Goal: Transaction & Acquisition: Purchase product/service

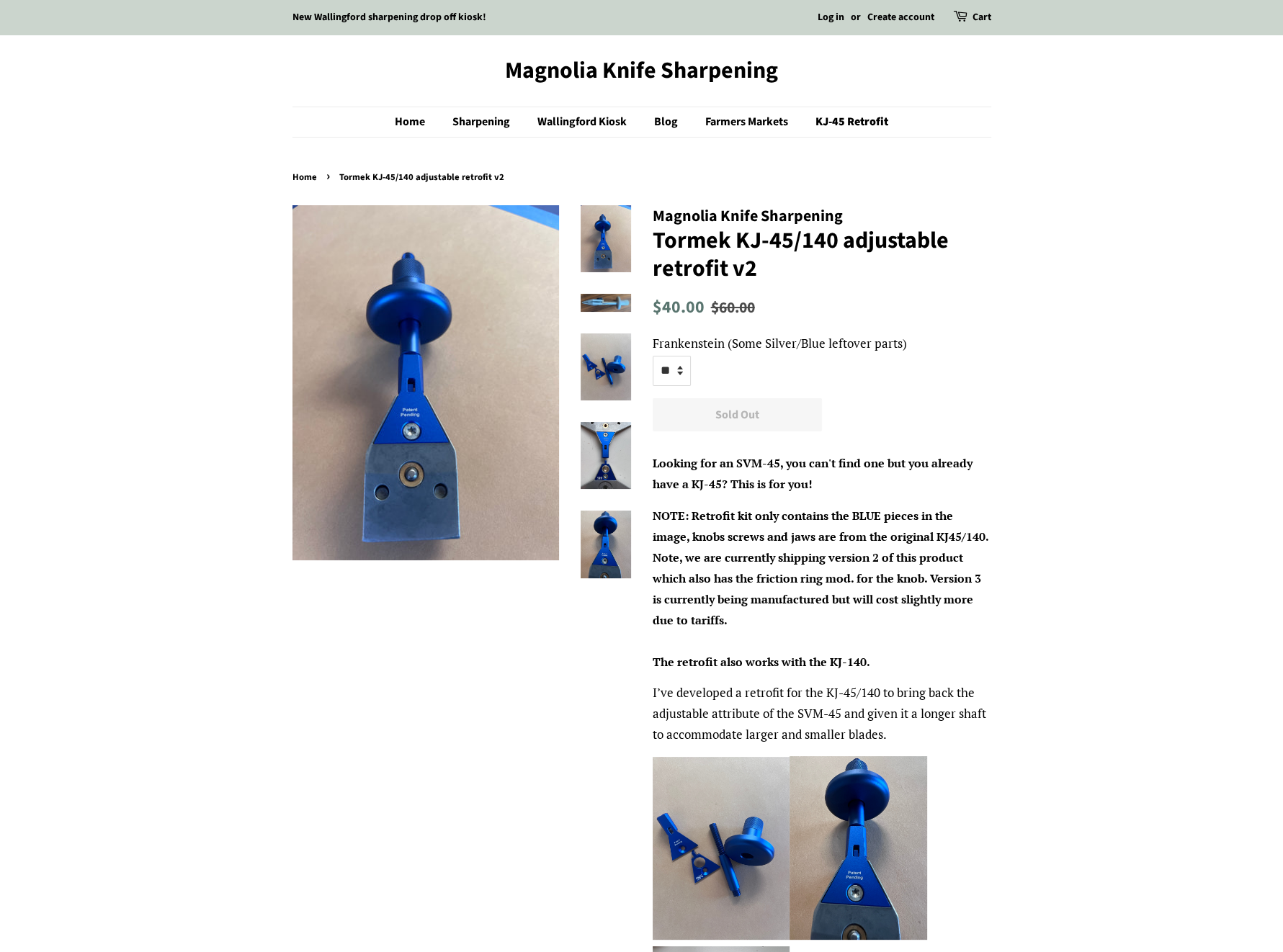
click at [605, 299] on img at bounding box center [606, 303] width 51 height 18
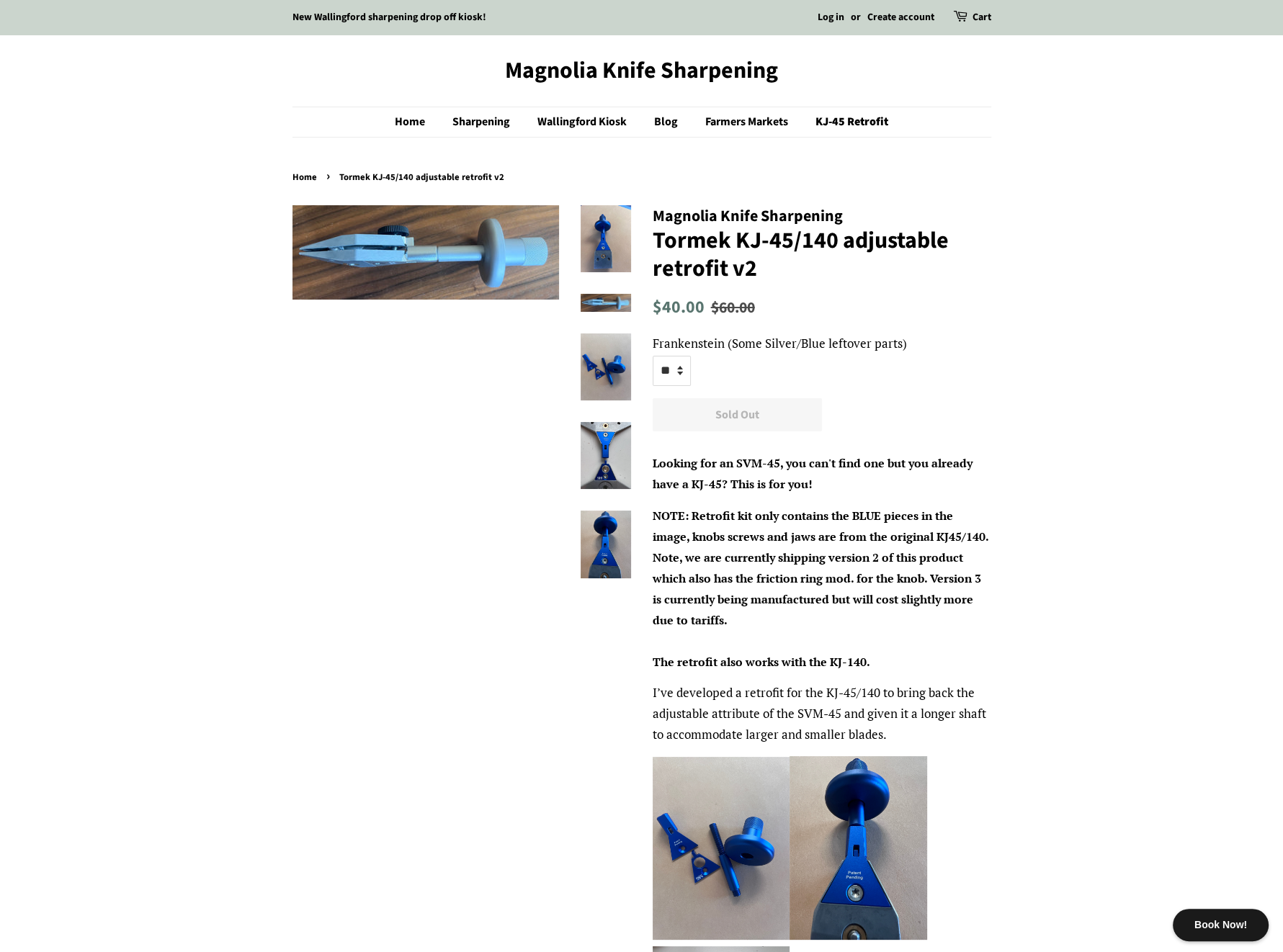
click at [603, 341] on img at bounding box center [606, 366] width 51 height 67
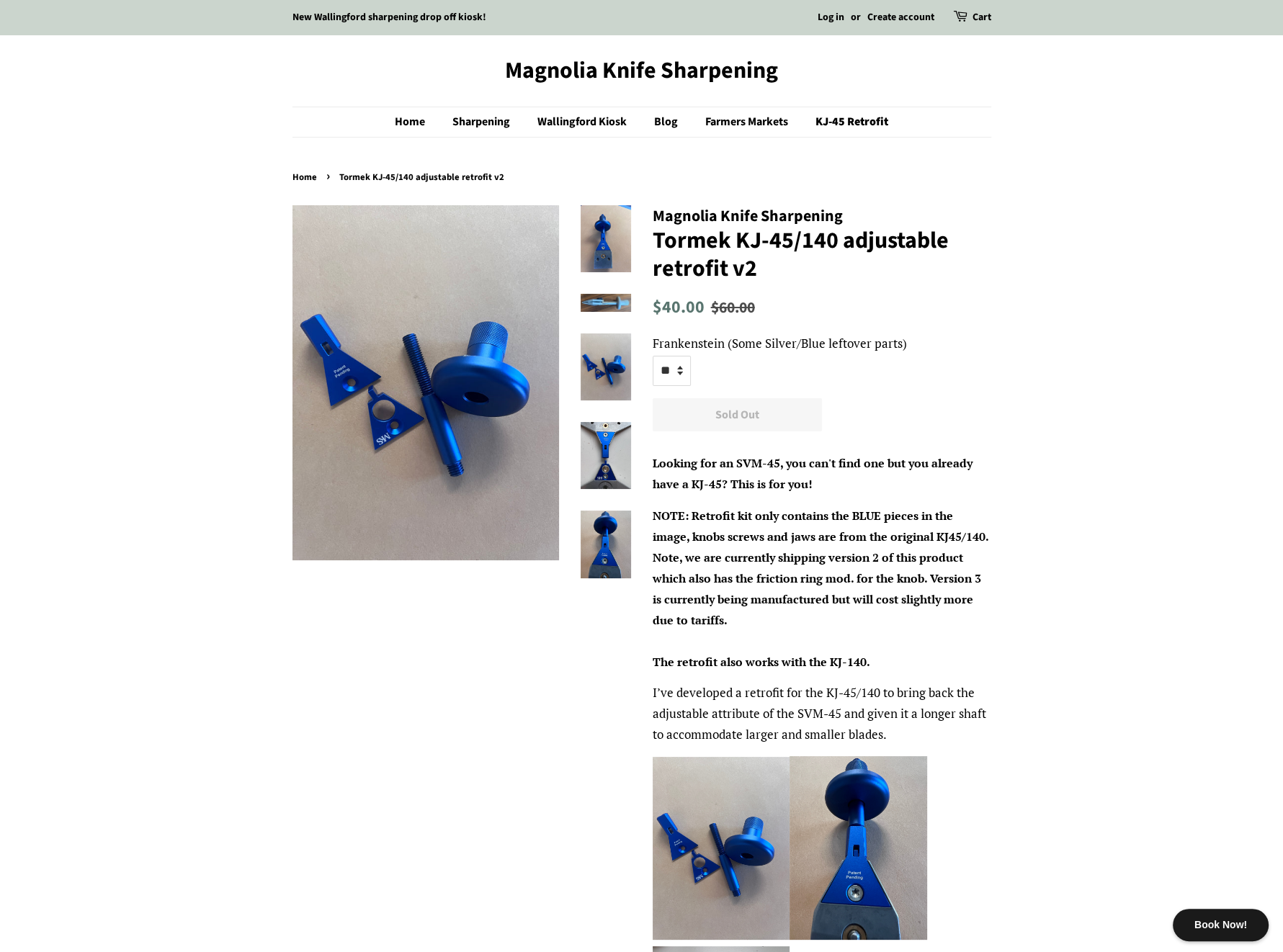
click at [602, 367] on img at bounding box center [606, 366] width 51 height 67
click at [606, 408] on ul at bounding box center [595, 402] width 72 height 394
click at [616, 539] on img at bounding box center [606, 544] width 51 height 67
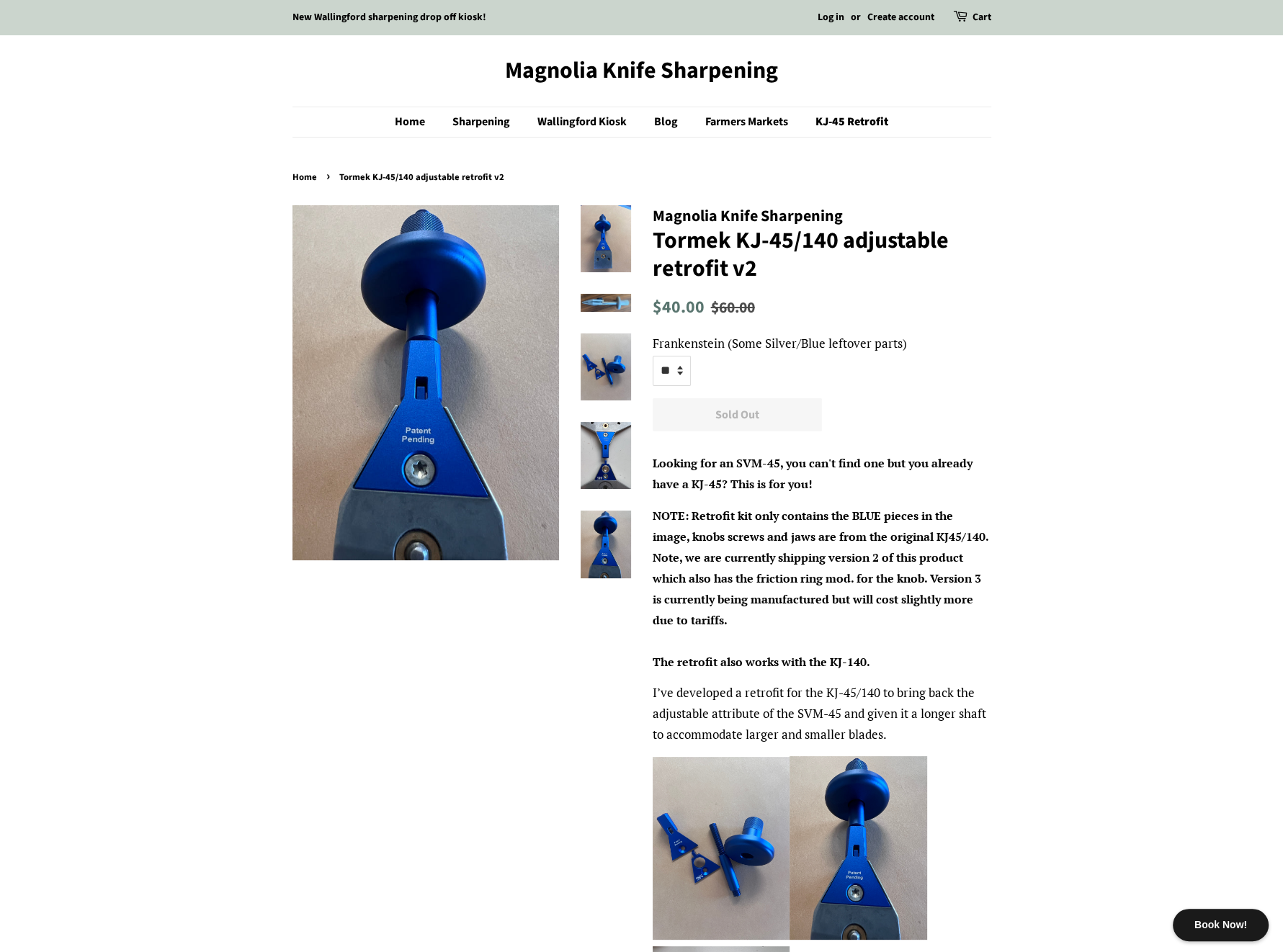
click at [616, 472] on img at bounding box center [606, 455] width 51 height 67
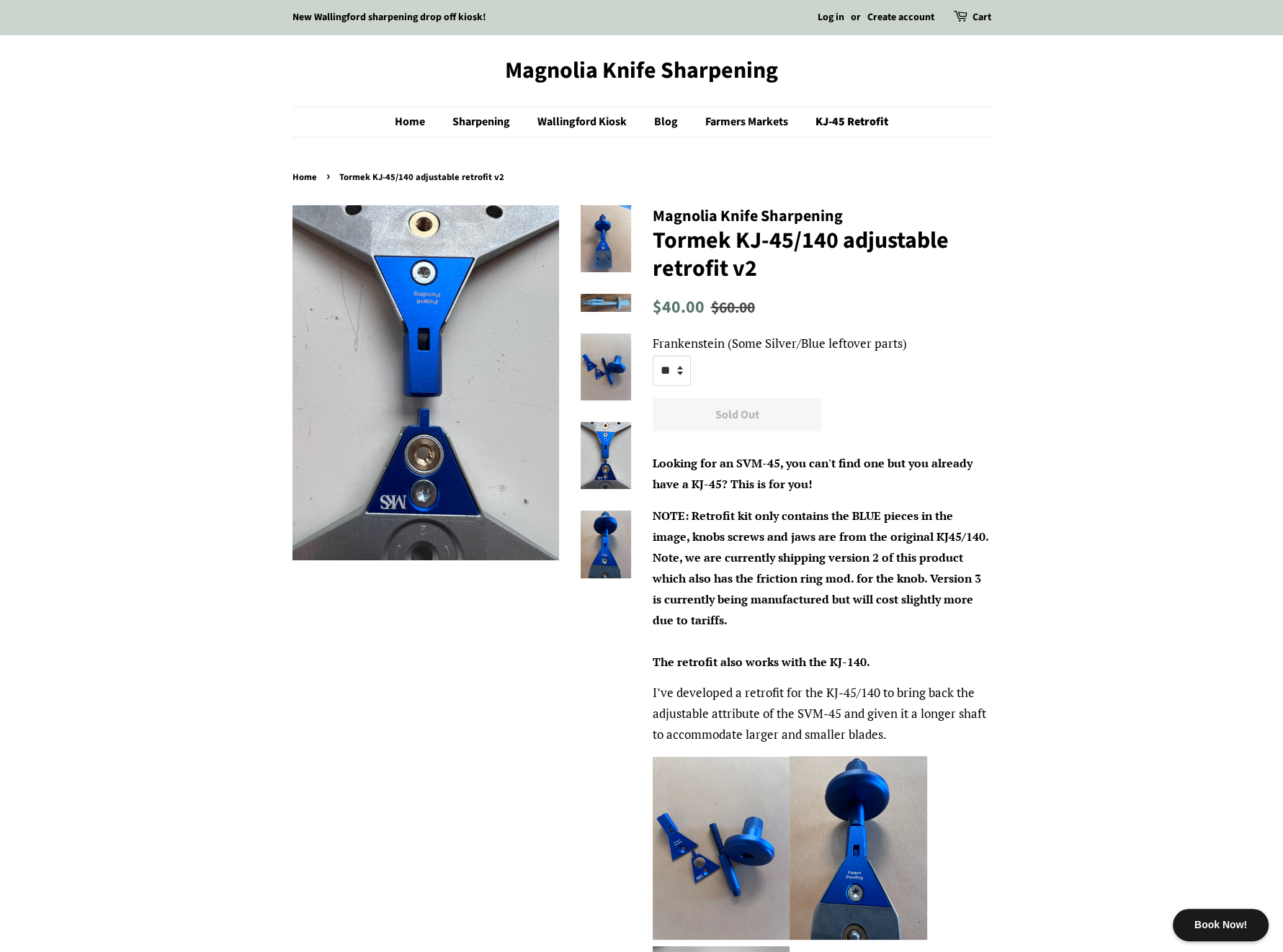
click at [605, 366] on img at bounding box center [606, 366] width 51 height 67
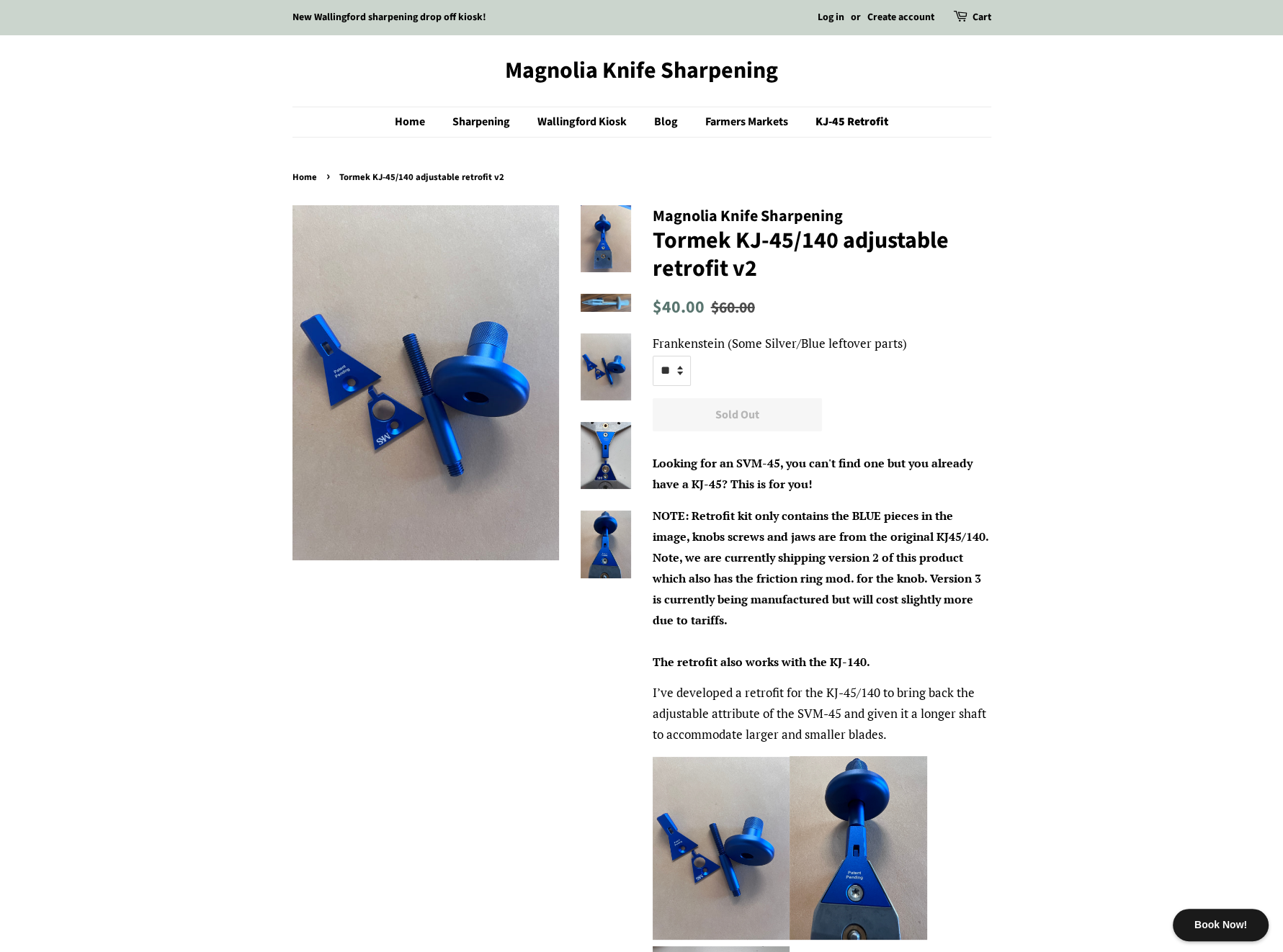
click at [590, 448] on img at bounding box center [606, 455] width 51 height 67
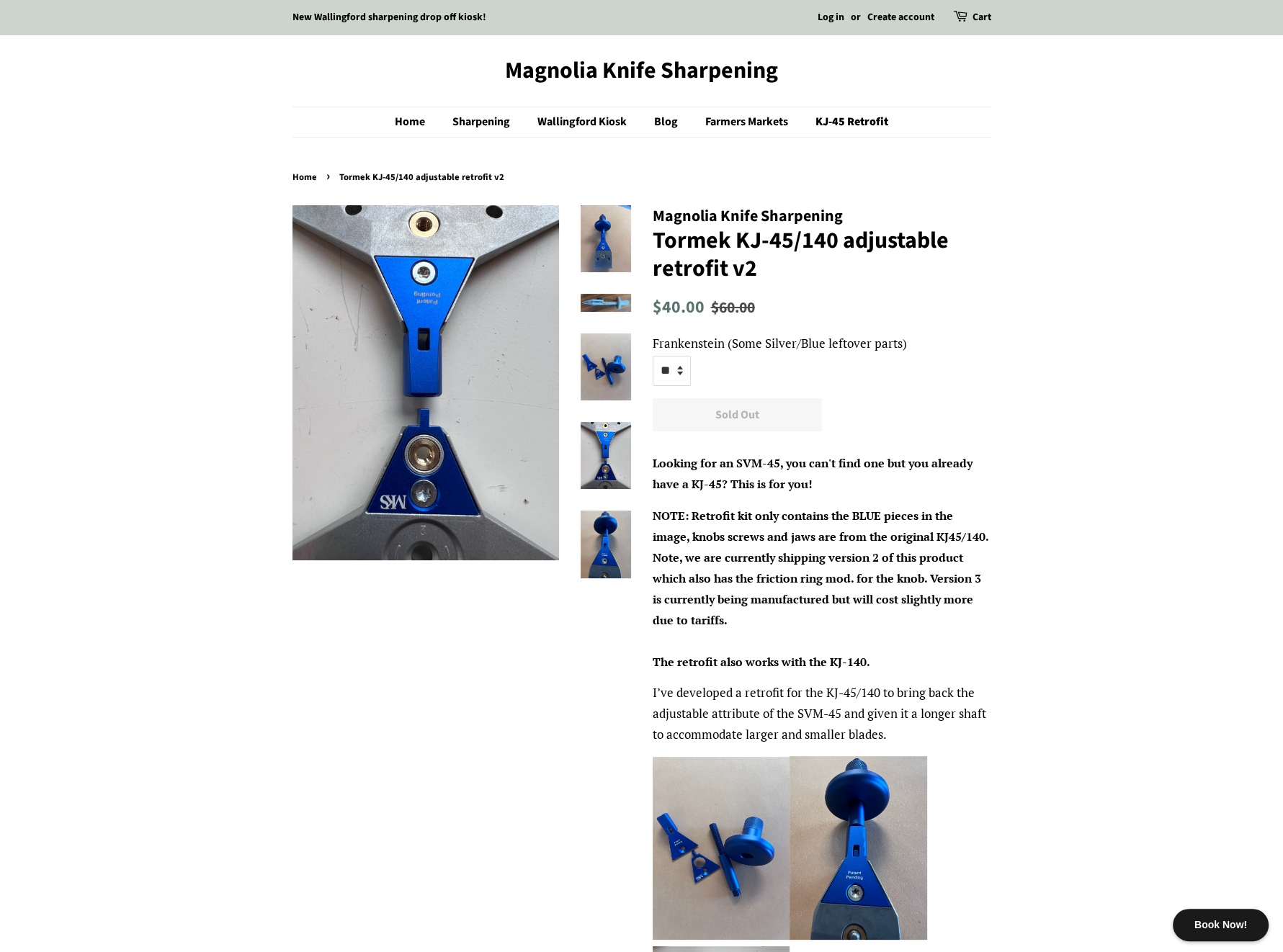
click at [598, 521] on img at bounding box center [606, 544] width 51 height 67
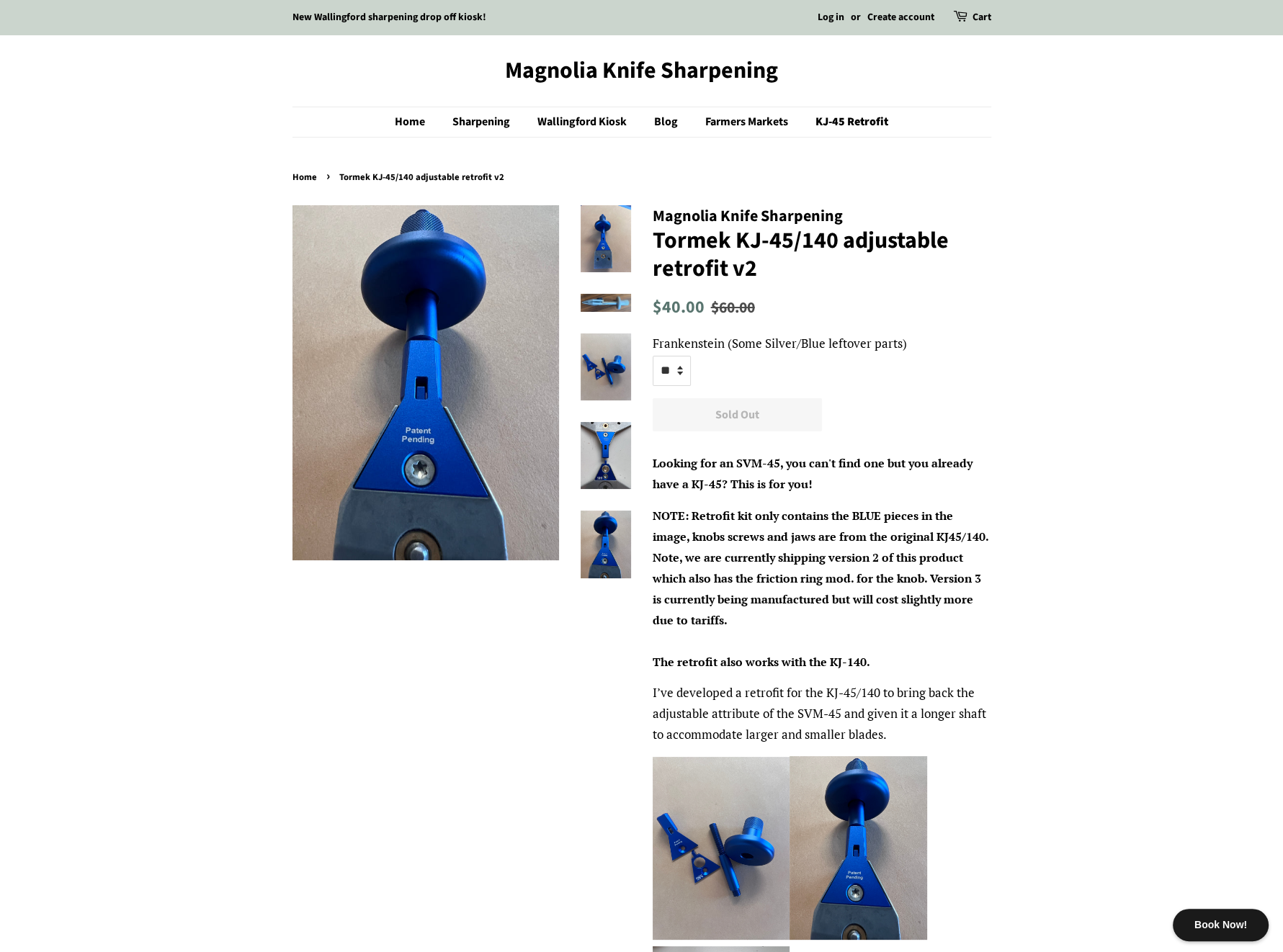
click at [617, 370] on img at bounding box center [606, 366] width 51 height 67
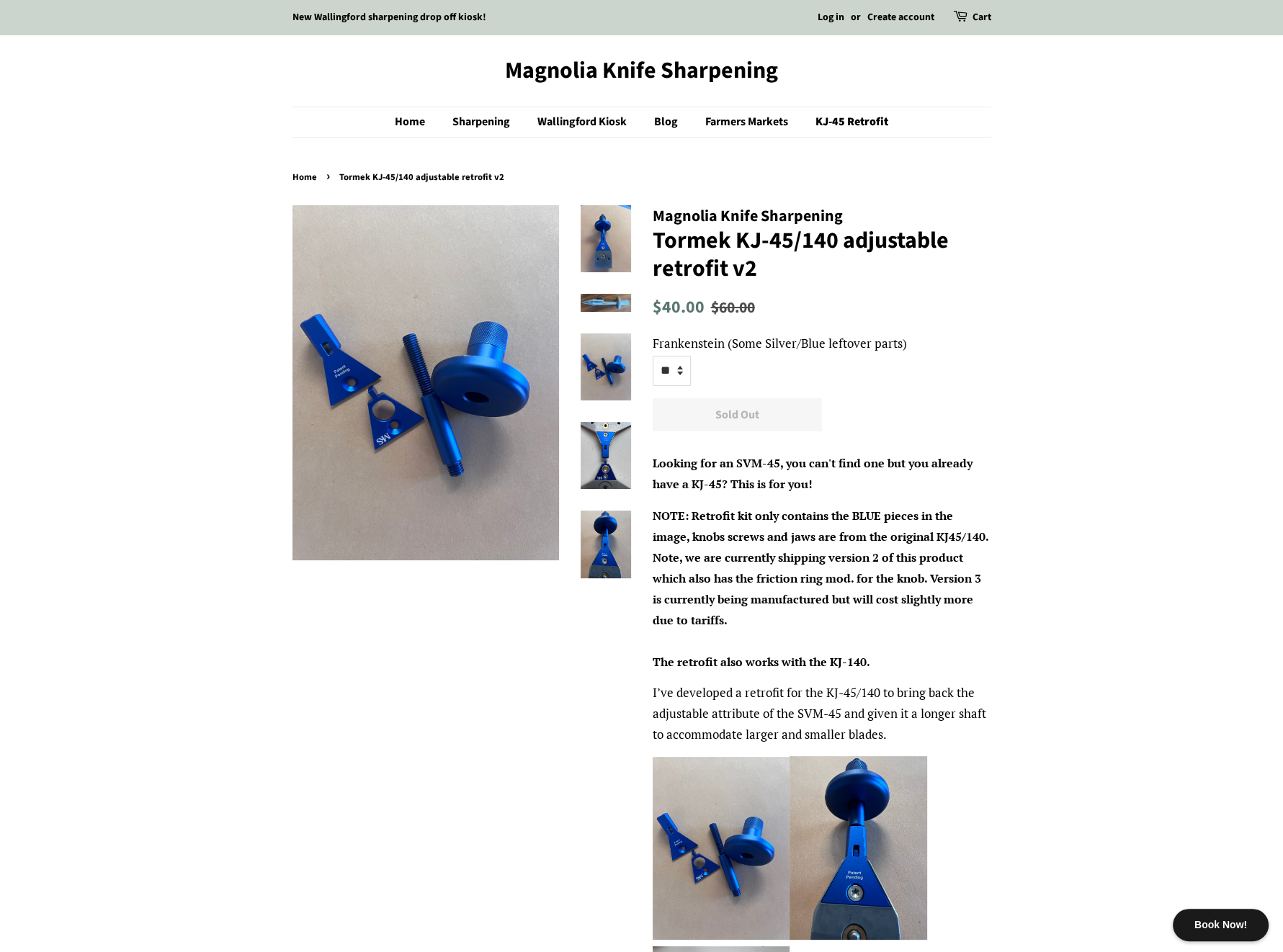
click at [599, 303] on img at bounding box center [606, 303] width 51 height 18
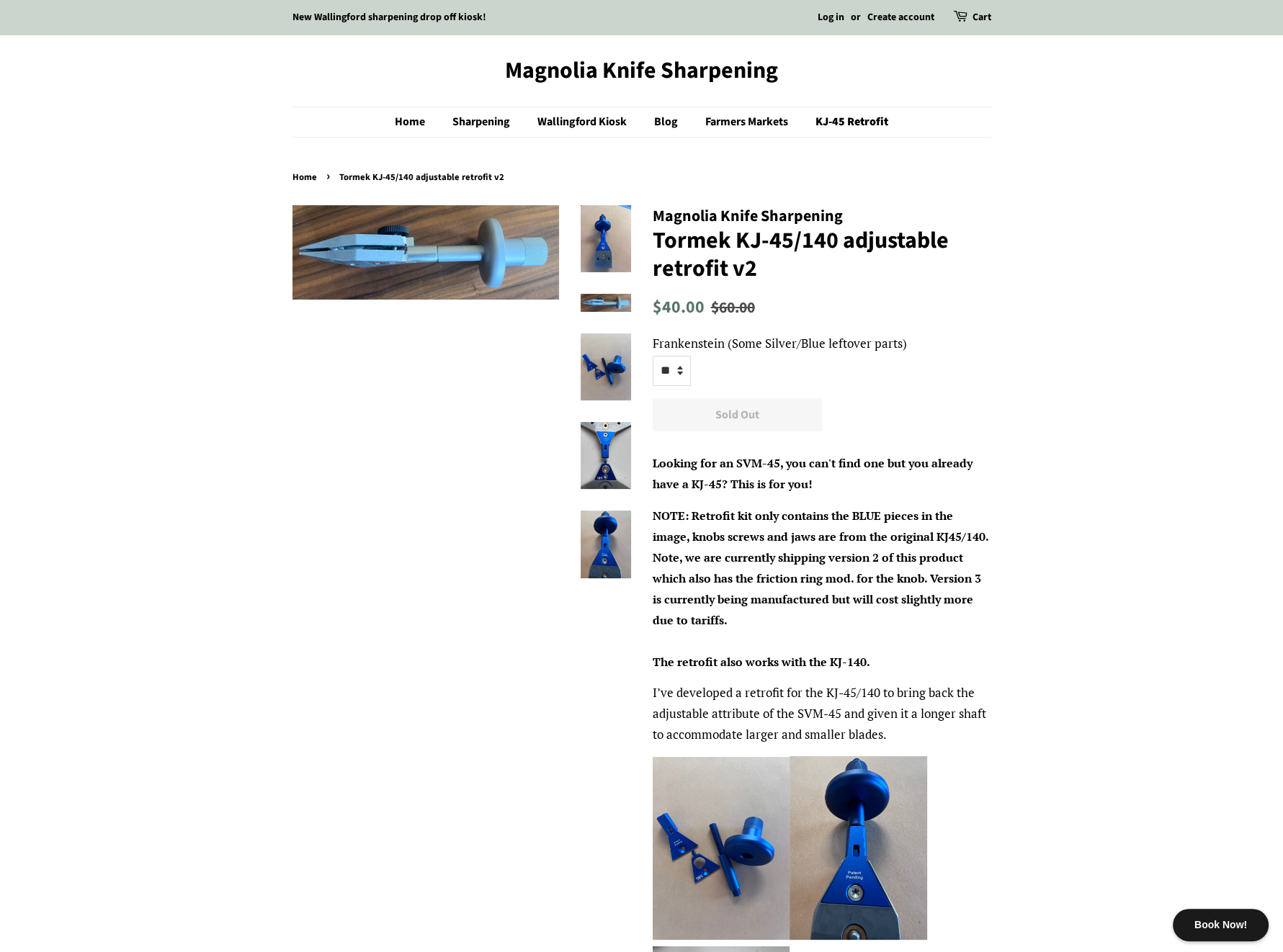
click at [595, 235] on img at bounding box center [606, 238] width 51 height 67
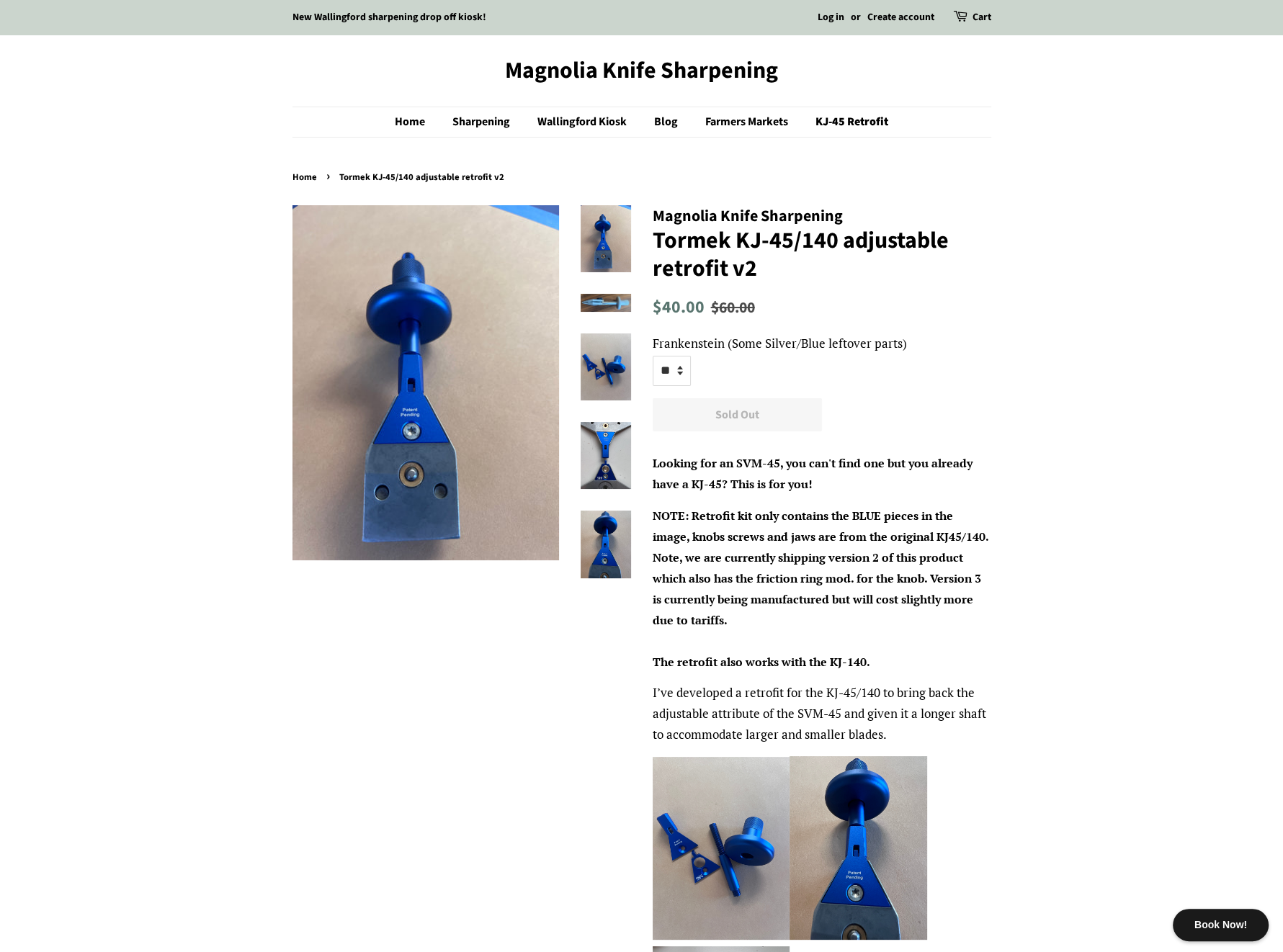
click at [594, 311] on ul at bounding box center [595, 402] width 72 height 394
click at [604, 378] on img at bounding box center [606, 366] width 51 height 67
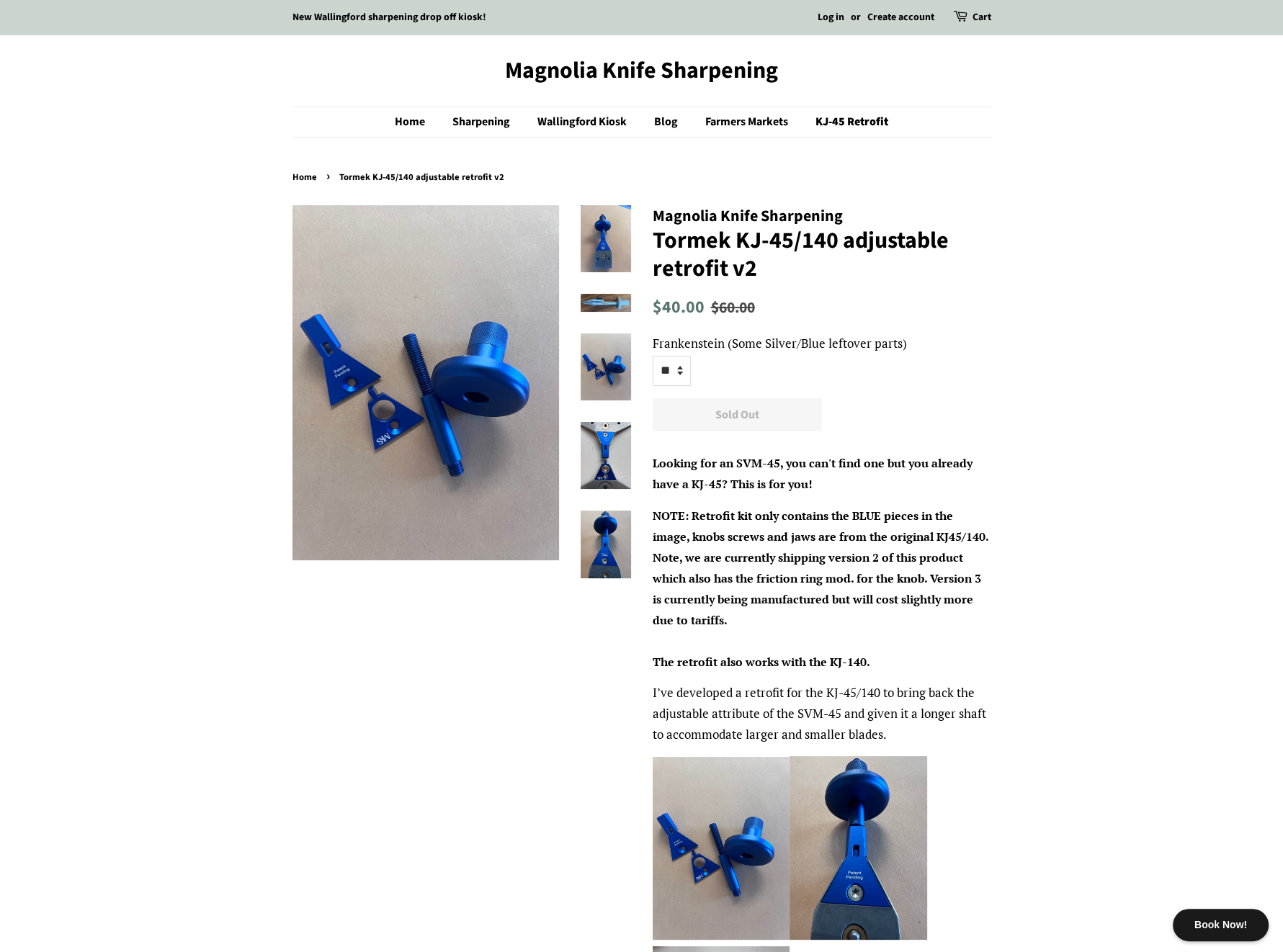
click at [597, 444] on img at bounding box center [606, 455] width 51 height 67
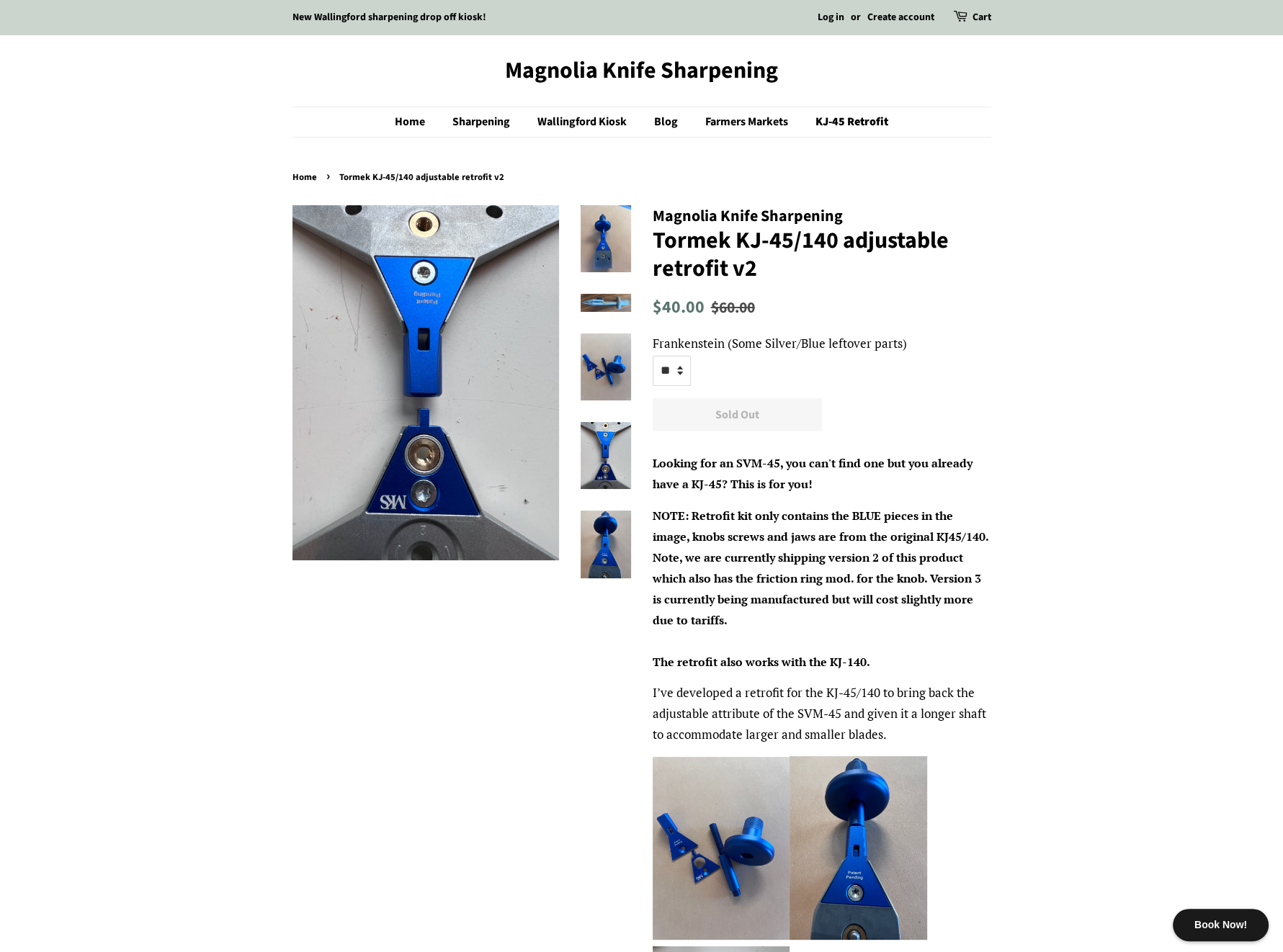
click at [590, 514] on img at bounding box center [606, 544] width 51 height 67
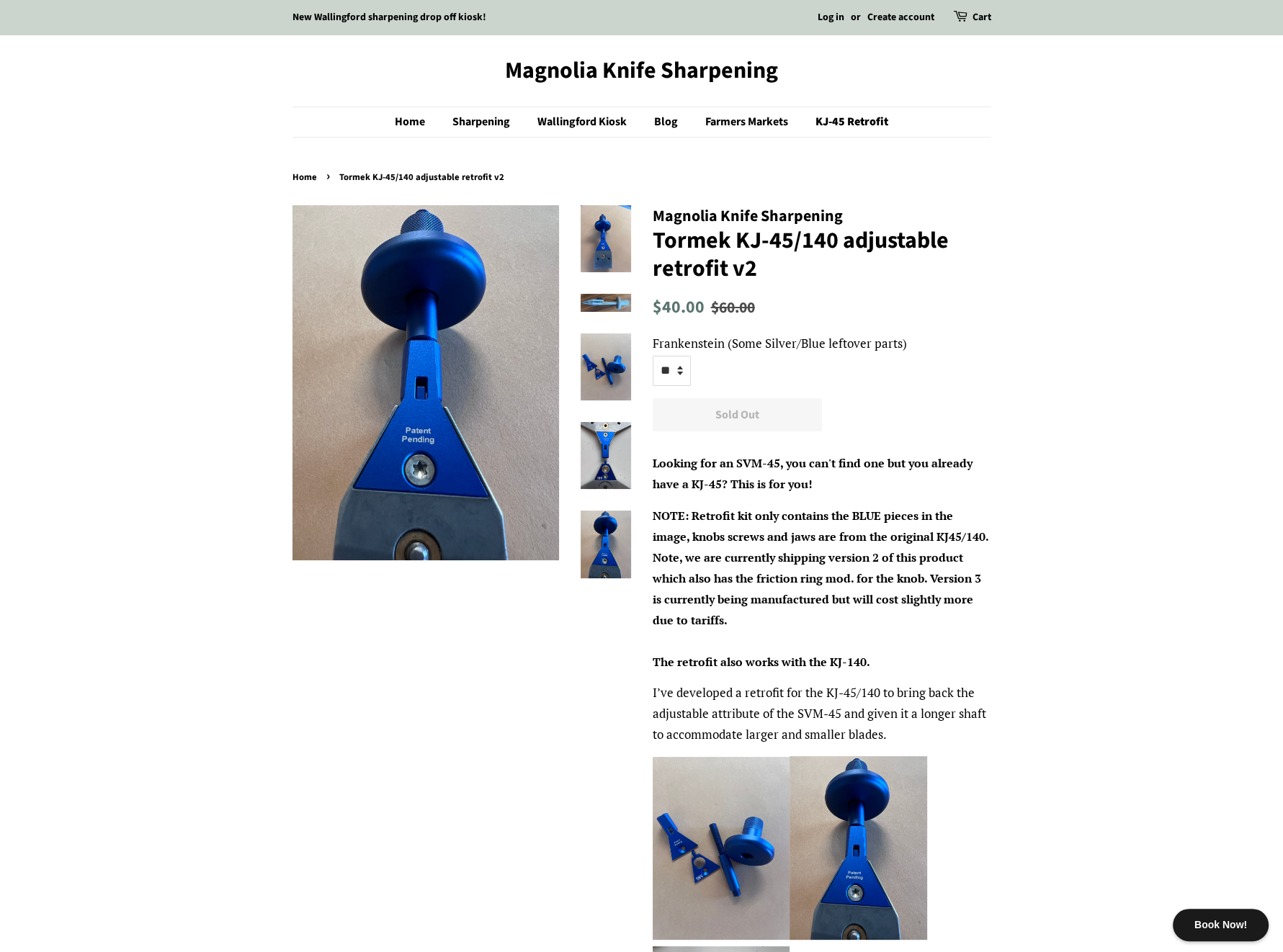
click at [590, 394] on img at bounding box center [606, 366] width 51 height 67
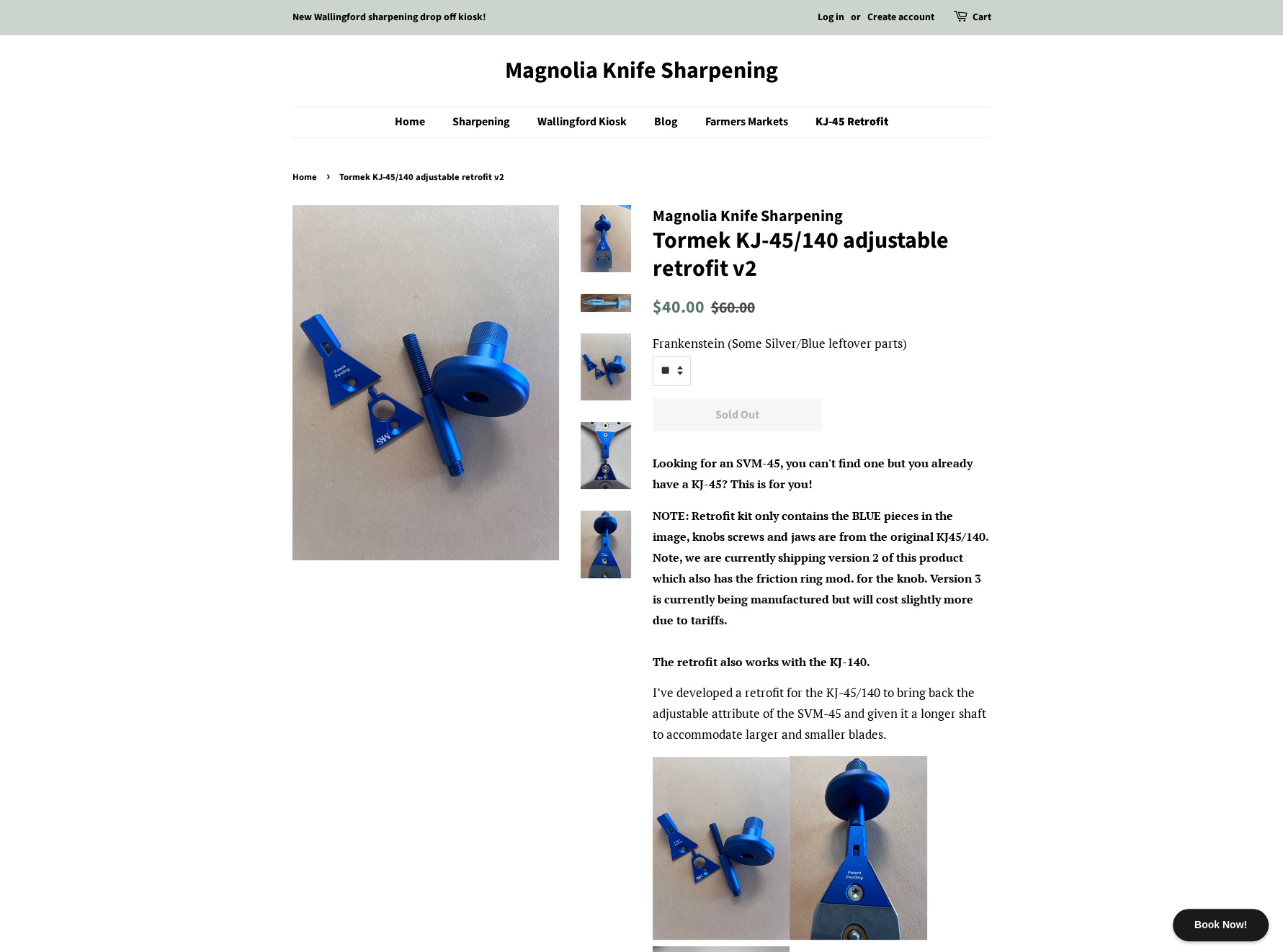
click at [600, 348] on img at bounding box center [606, 366] width 51 height 67
click at [606, 310] on img at bounding box center [606, 303] width 51 height 18
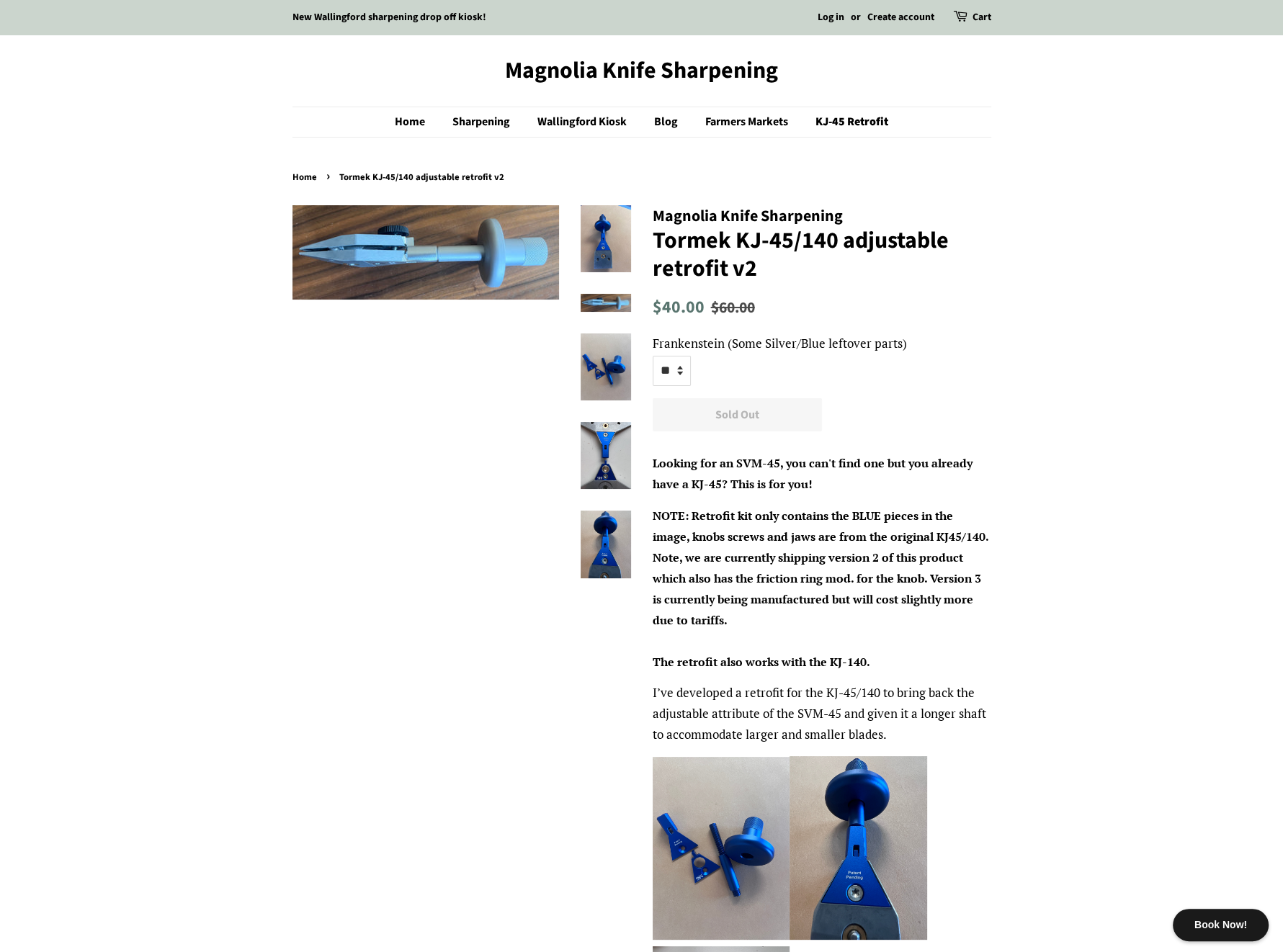
click at [602, 229] on img at bounding box center [606, 238] width 51 height 67
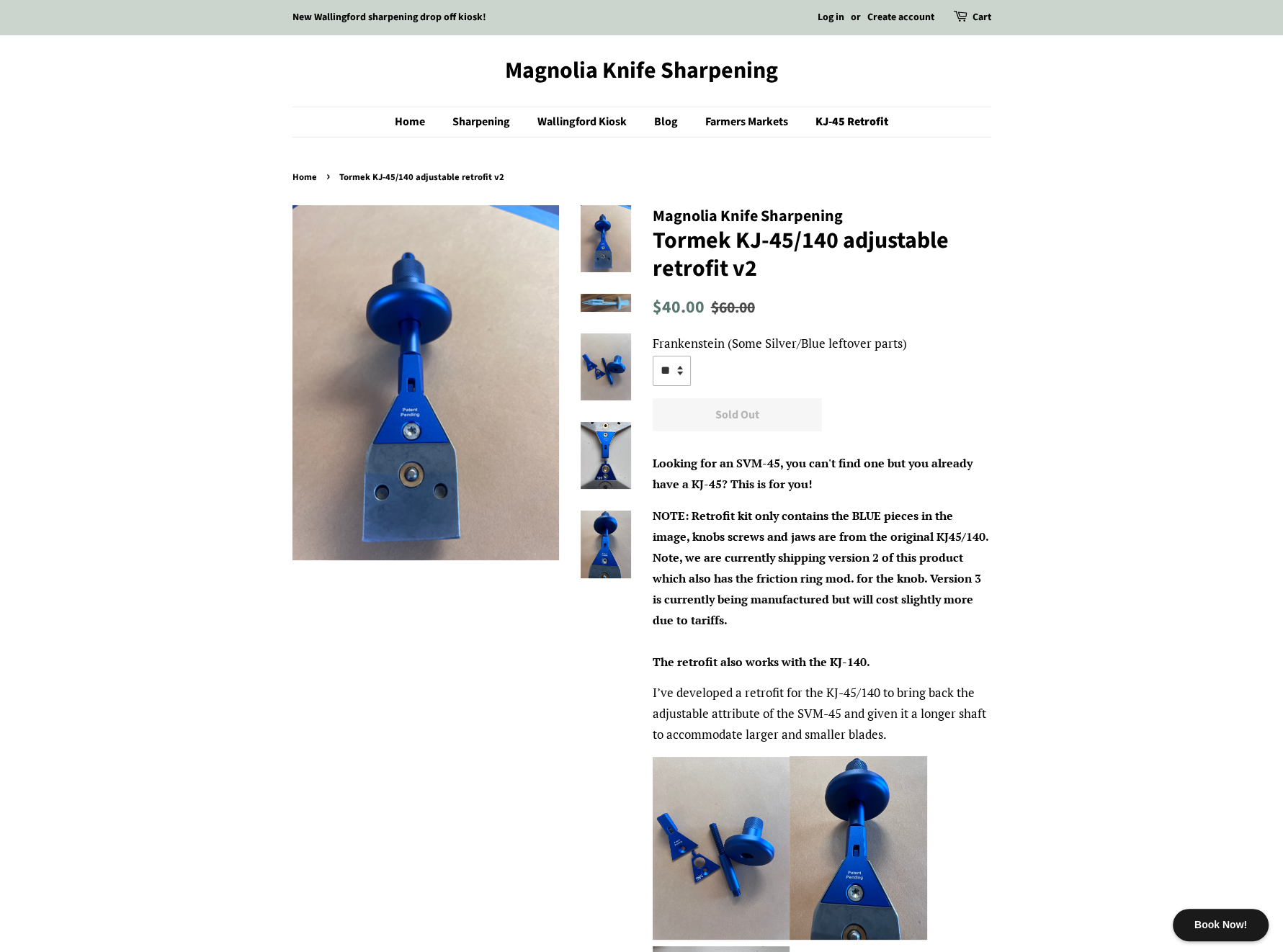
click at [677, 367] on select "** **" at bounding box center [671, 370] width 38 height 30
select select "**"
click at [652, 356] on select "** **" at bounding box center [671, 370] width 38 height 30
click at [498, 118] on link "Sharpening" at bounding box center [482, 122] width 83 height 30
click at [830, 116] on link "KJ-45 Retrofit" at bounding box center [847, 122] width 84 height 30
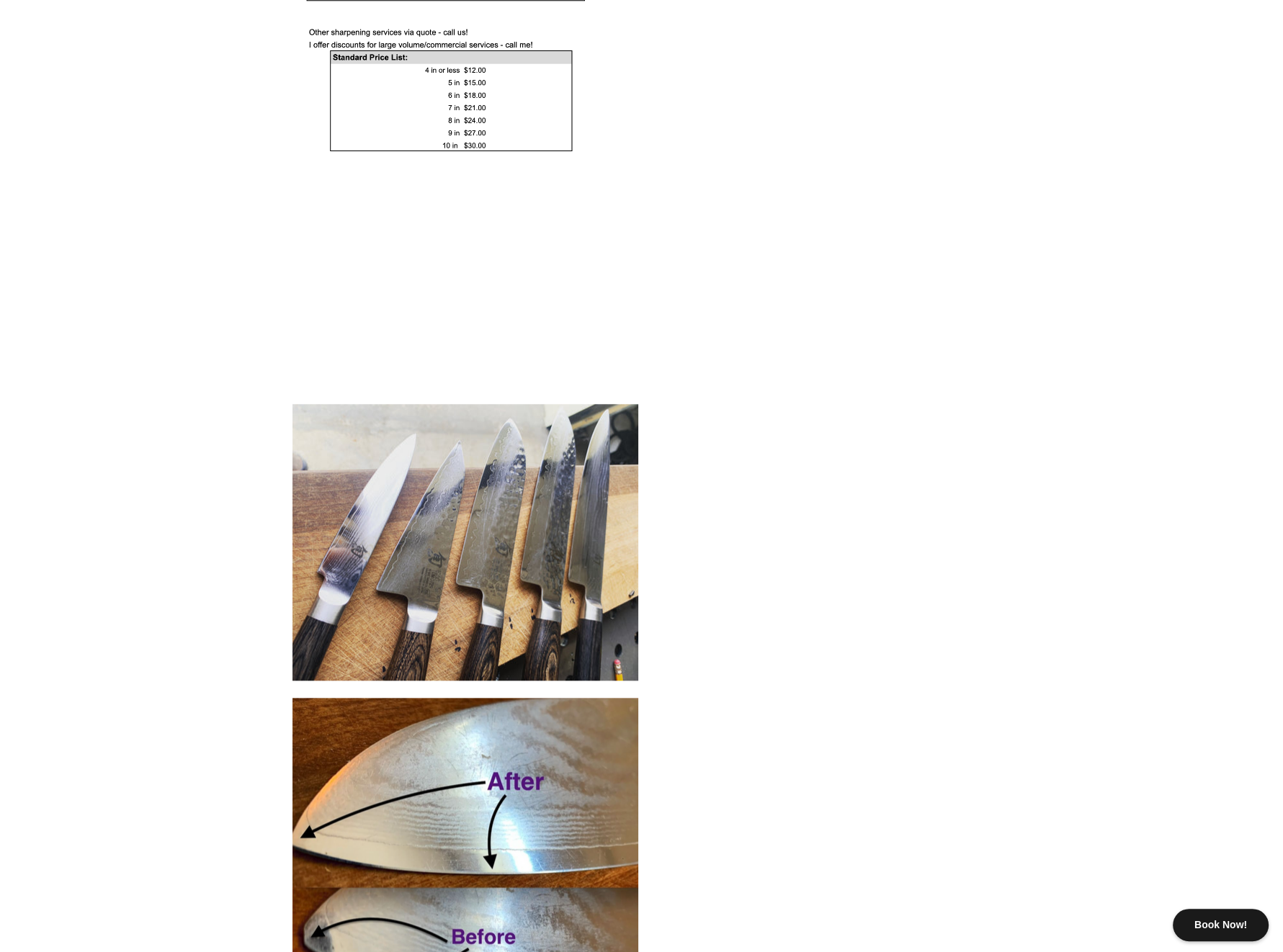
scroll to position [2088, 0]
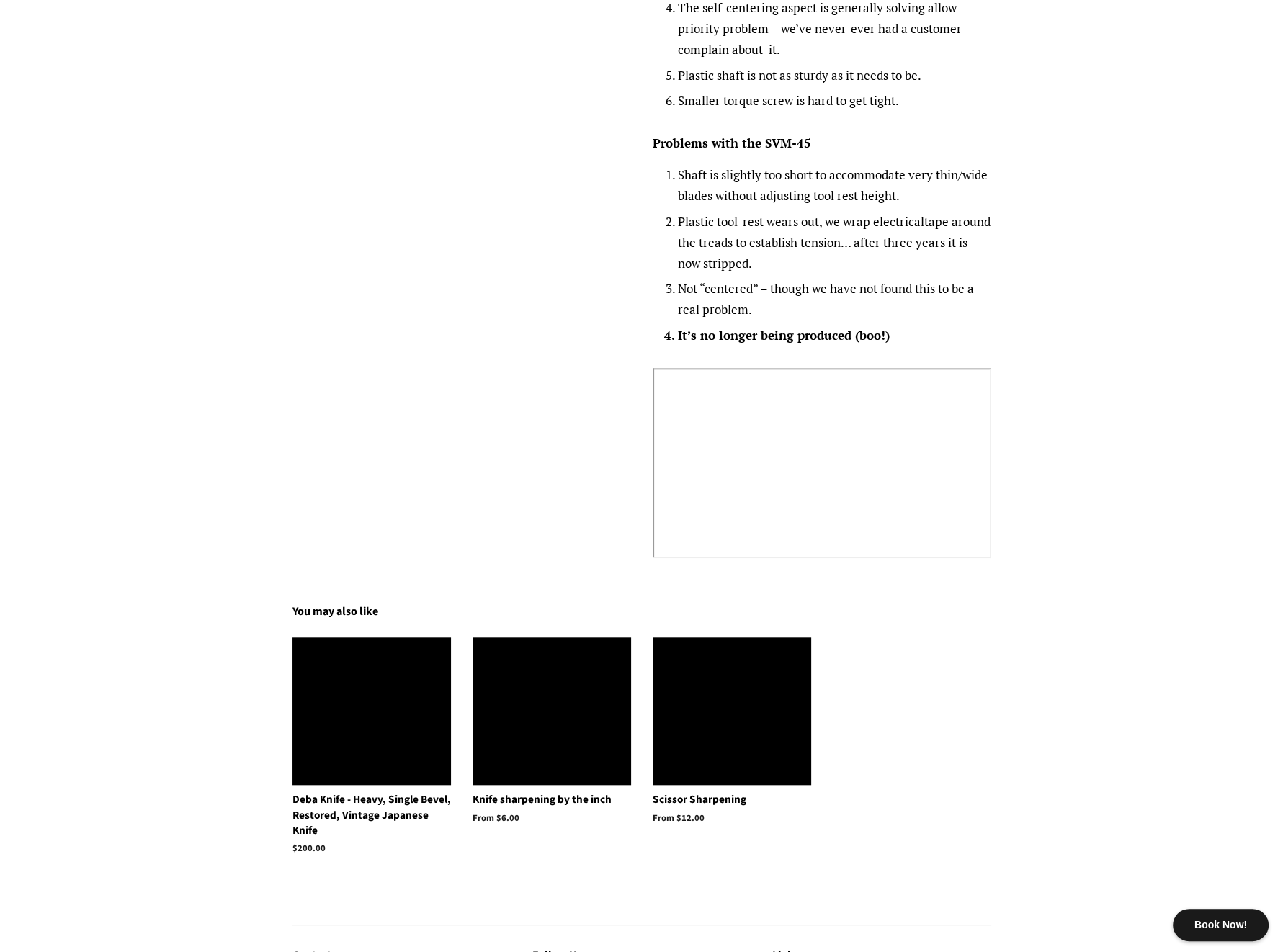
scroll to position [1603, 0]
